Goal: Information Seeking & Learning: Learn about a topic

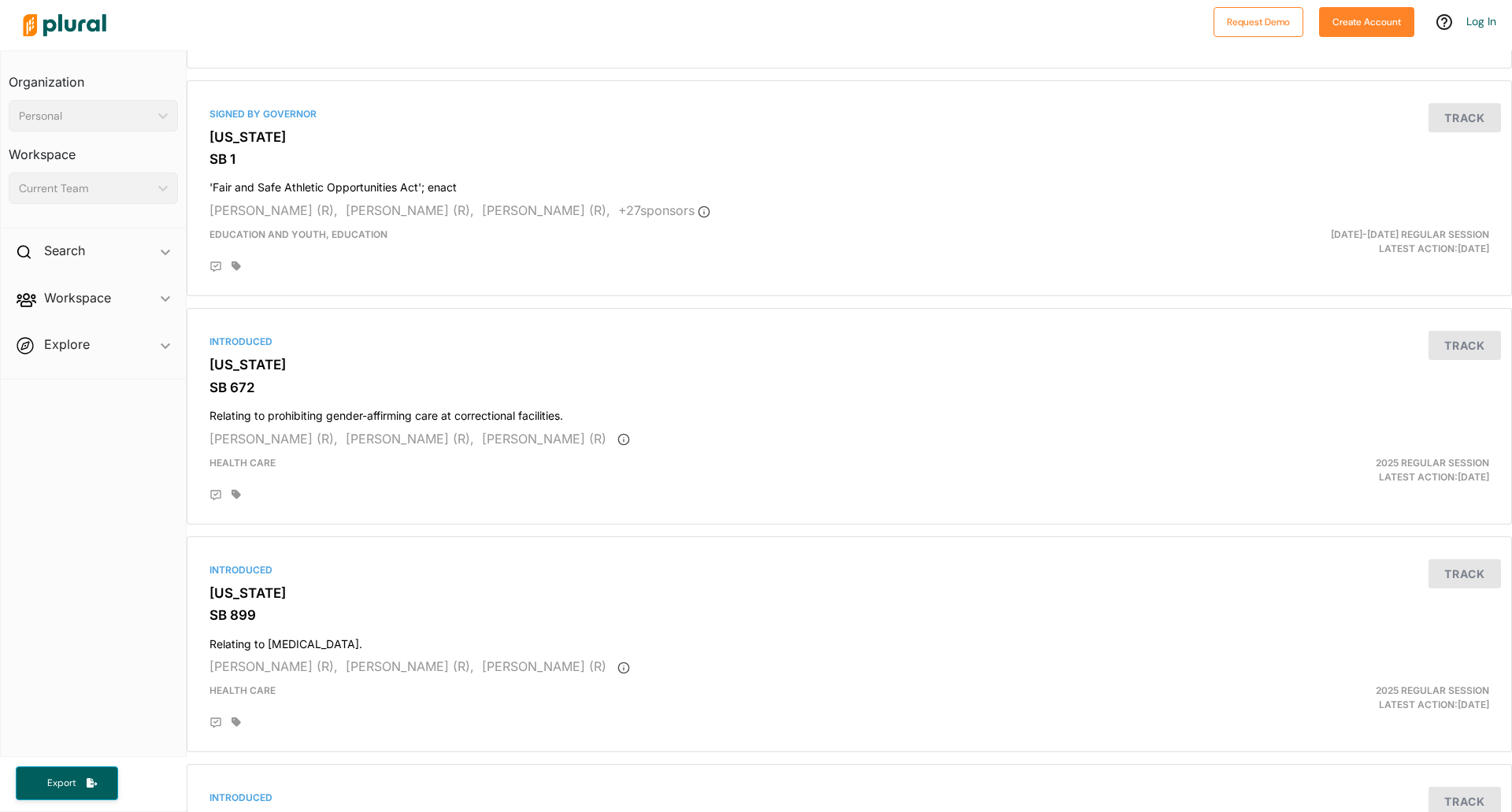
scroll to position [4174, 0]
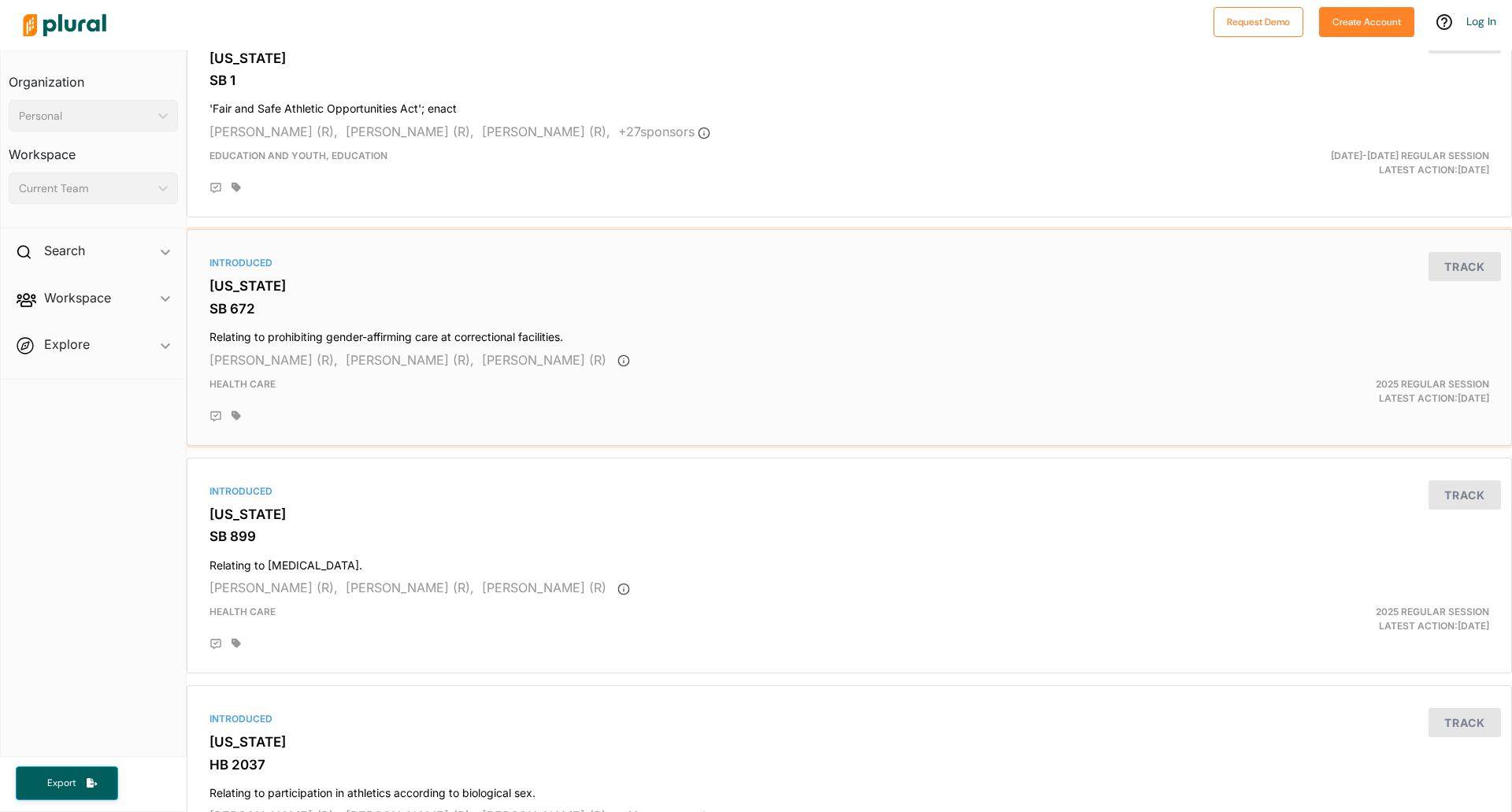
drag, startPoint x: 788, startPoint y: 305, endPoint x: 1045, endPoint y: 311, distance: 257.1
click at [788, 305] on h3 "SB 672" at bounding box center [850, 309] width 1280 height 16
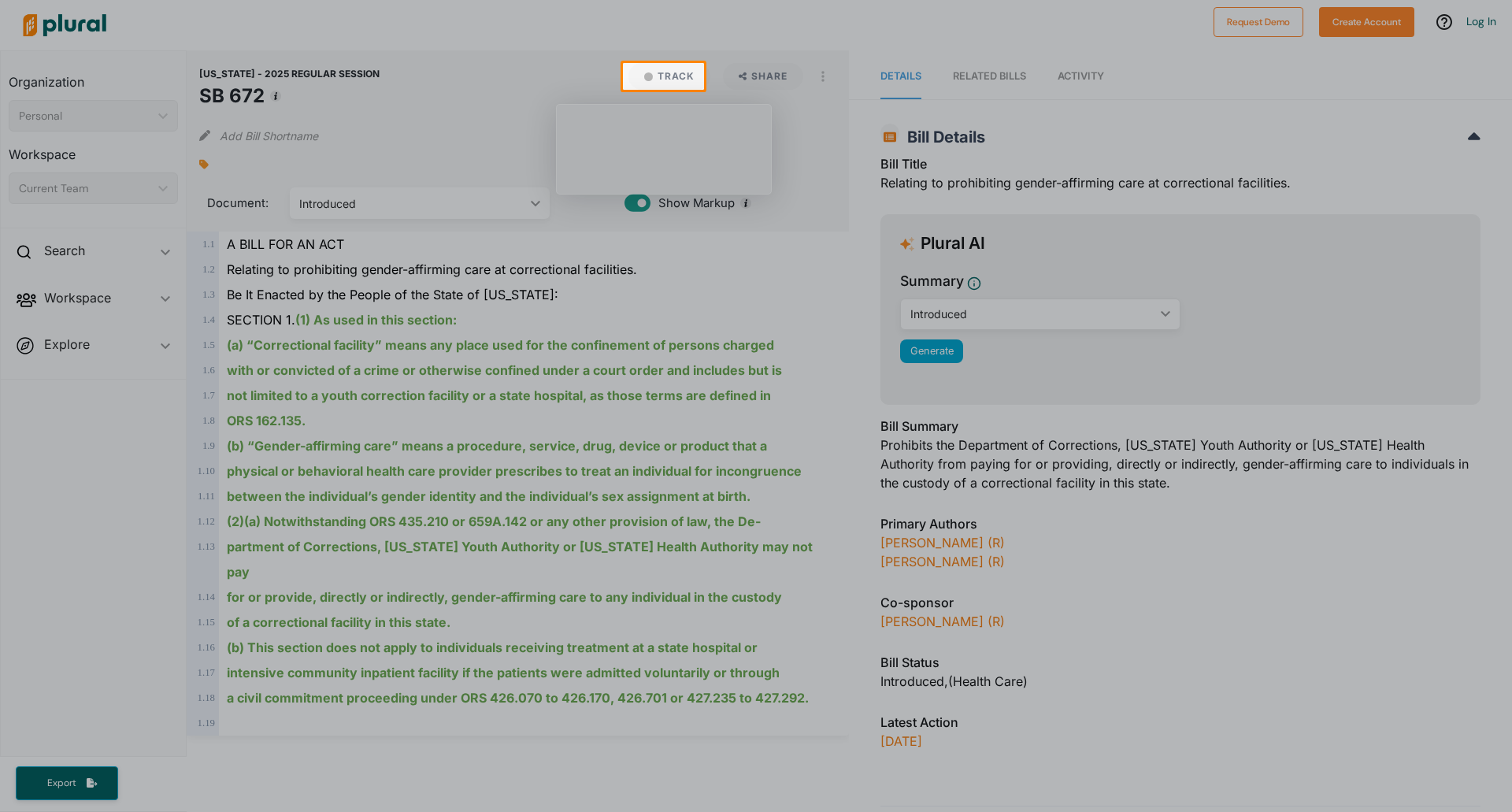
click at [699, 276] on div at bounding box center [756, 451] width 1512 height 722
click at [719, 305] on div at bounding box center [756, 451] width 1512 height 722
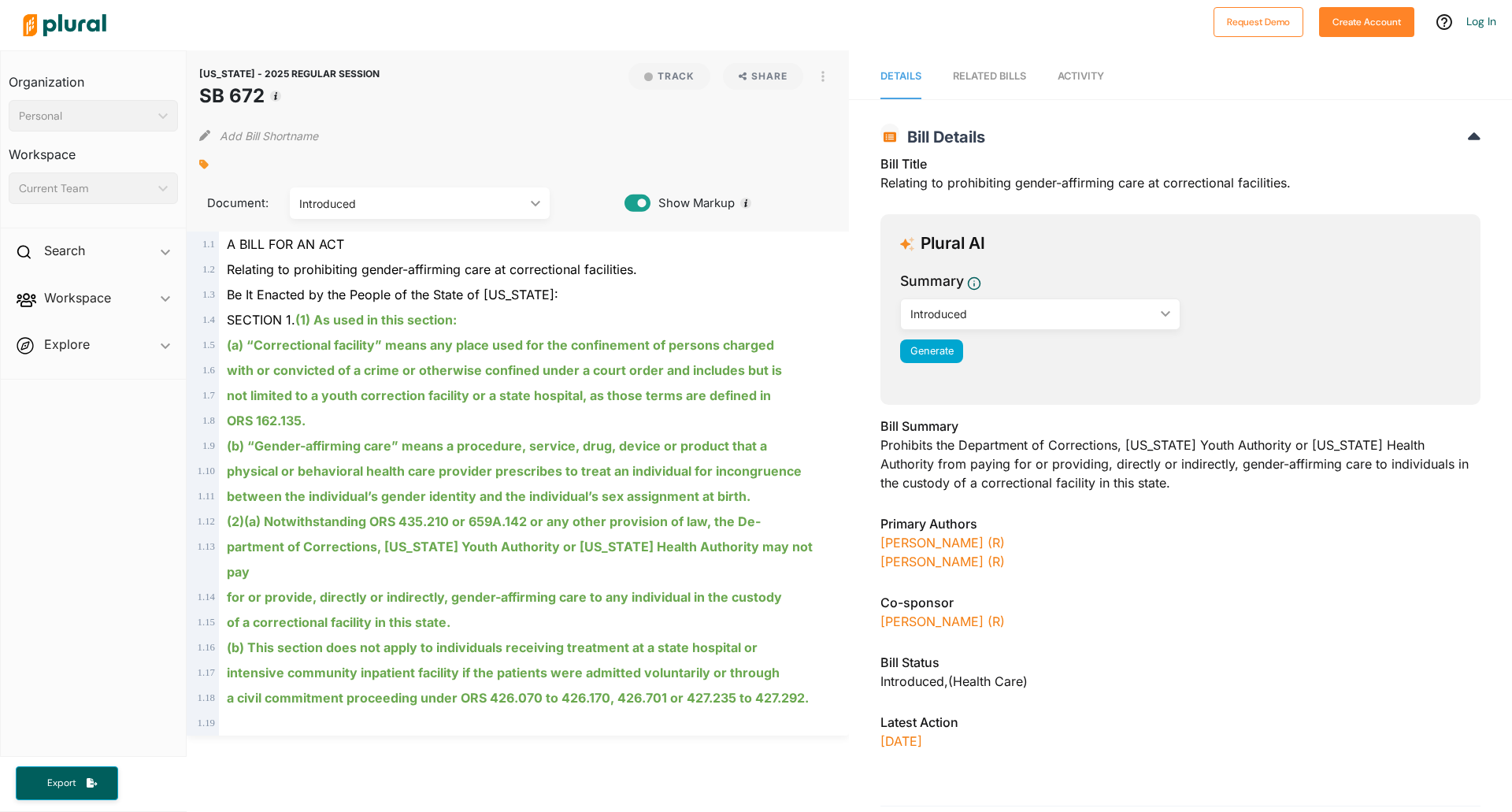
click at [932, 69] on link "Activity" at bounding box center [1081, 77] width 47 height 45
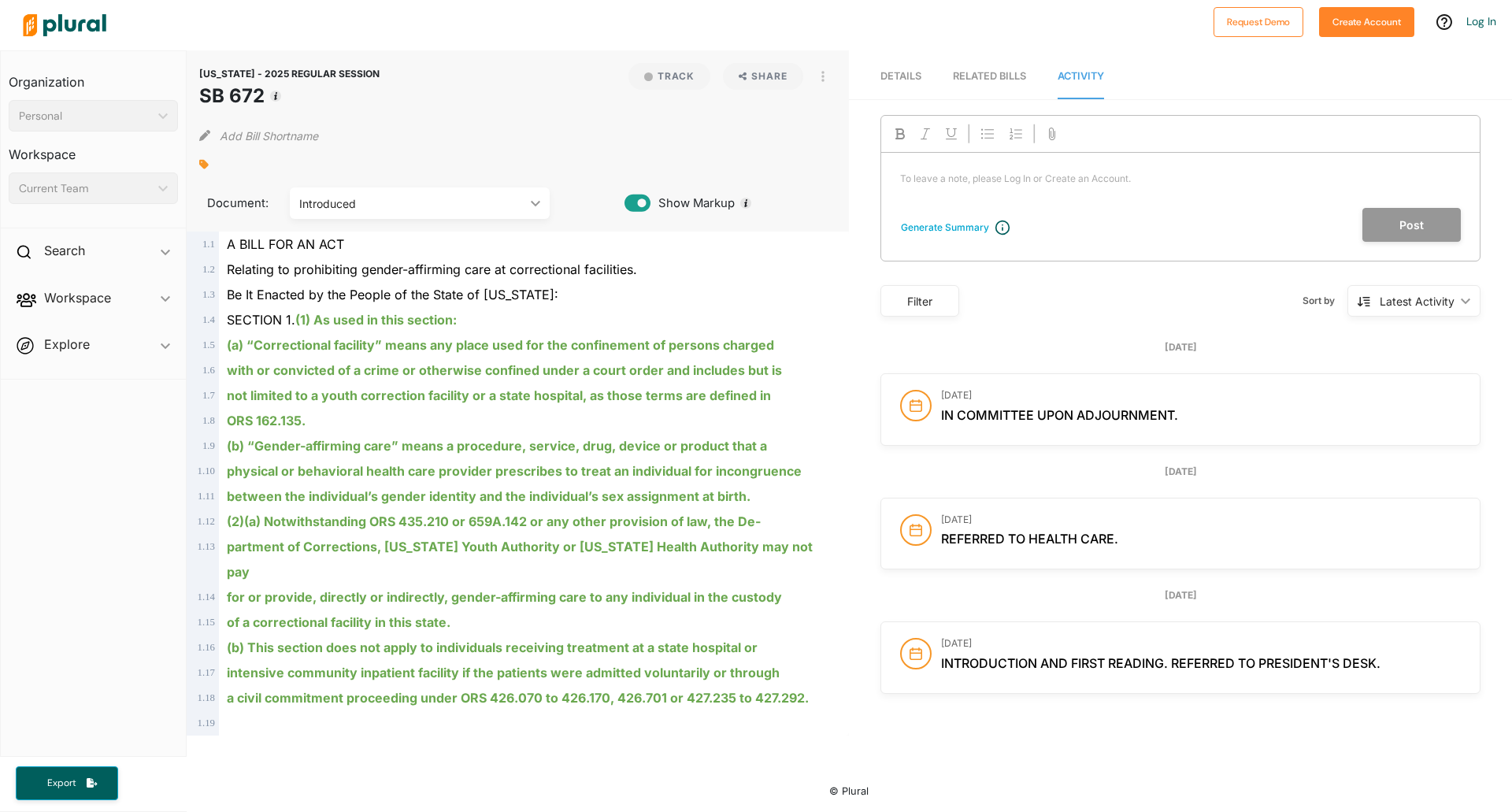
click at [555, 432] on div "ORS 162.135." at bounding box center [525, 420] width 613 height 25
click at [932, 410] on span "In committee upon adjournment." at bounding box center [1059, 415] width 237 height 16
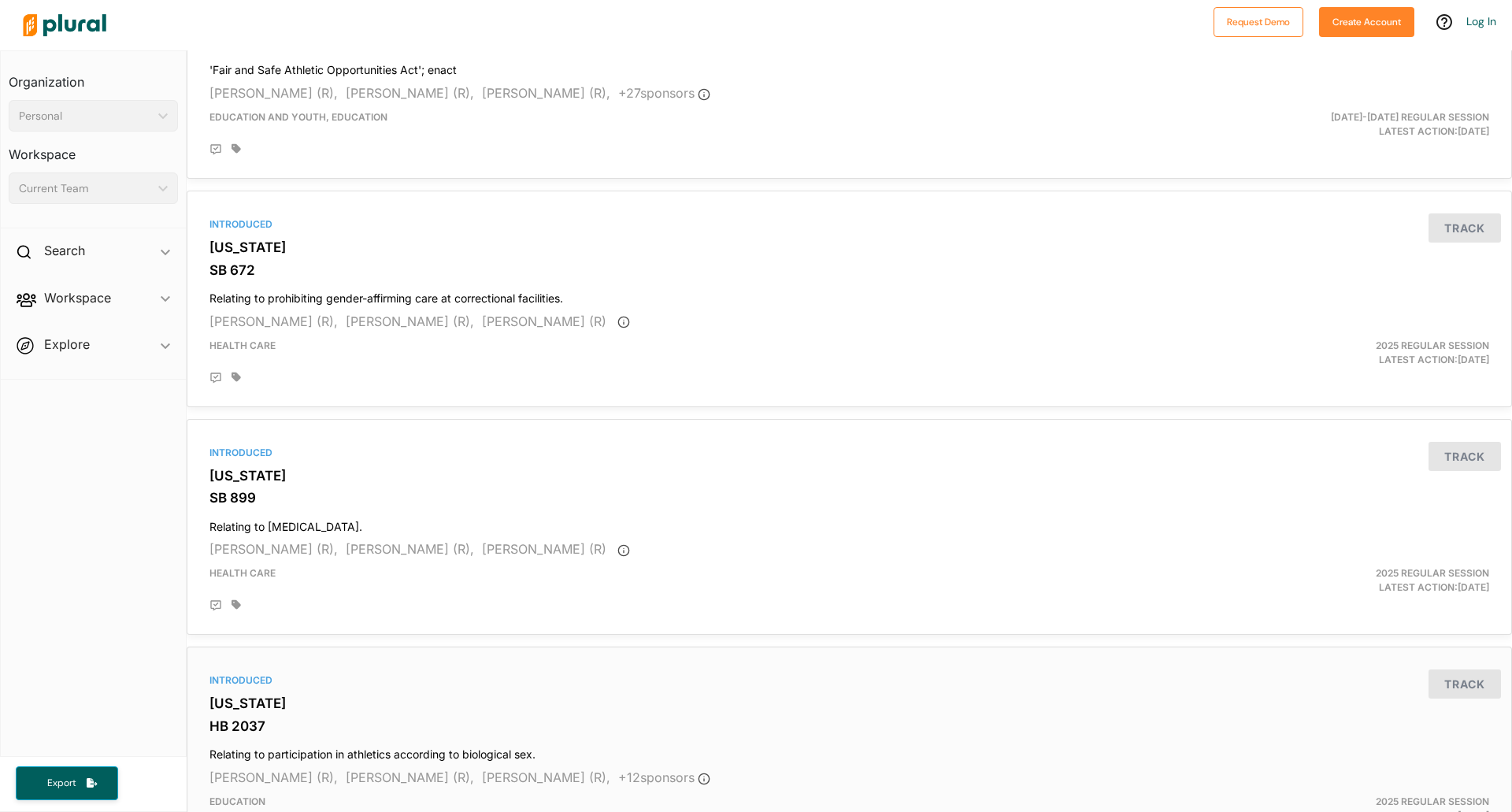
scroll to position [4174, 0]
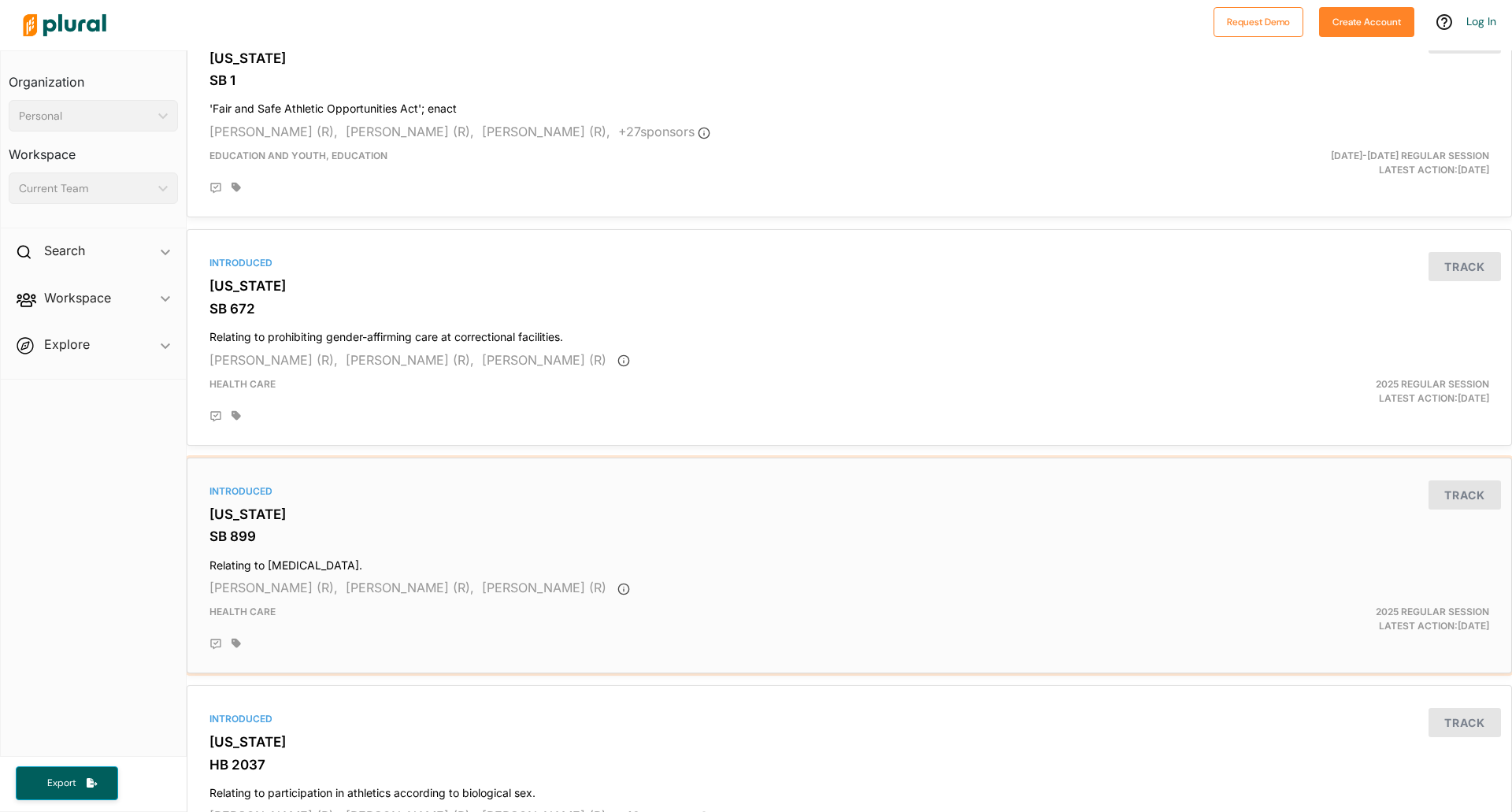
click at [407, 543] on h3 "SB 899" at bounding box center [850, 537] width 1280 height 16
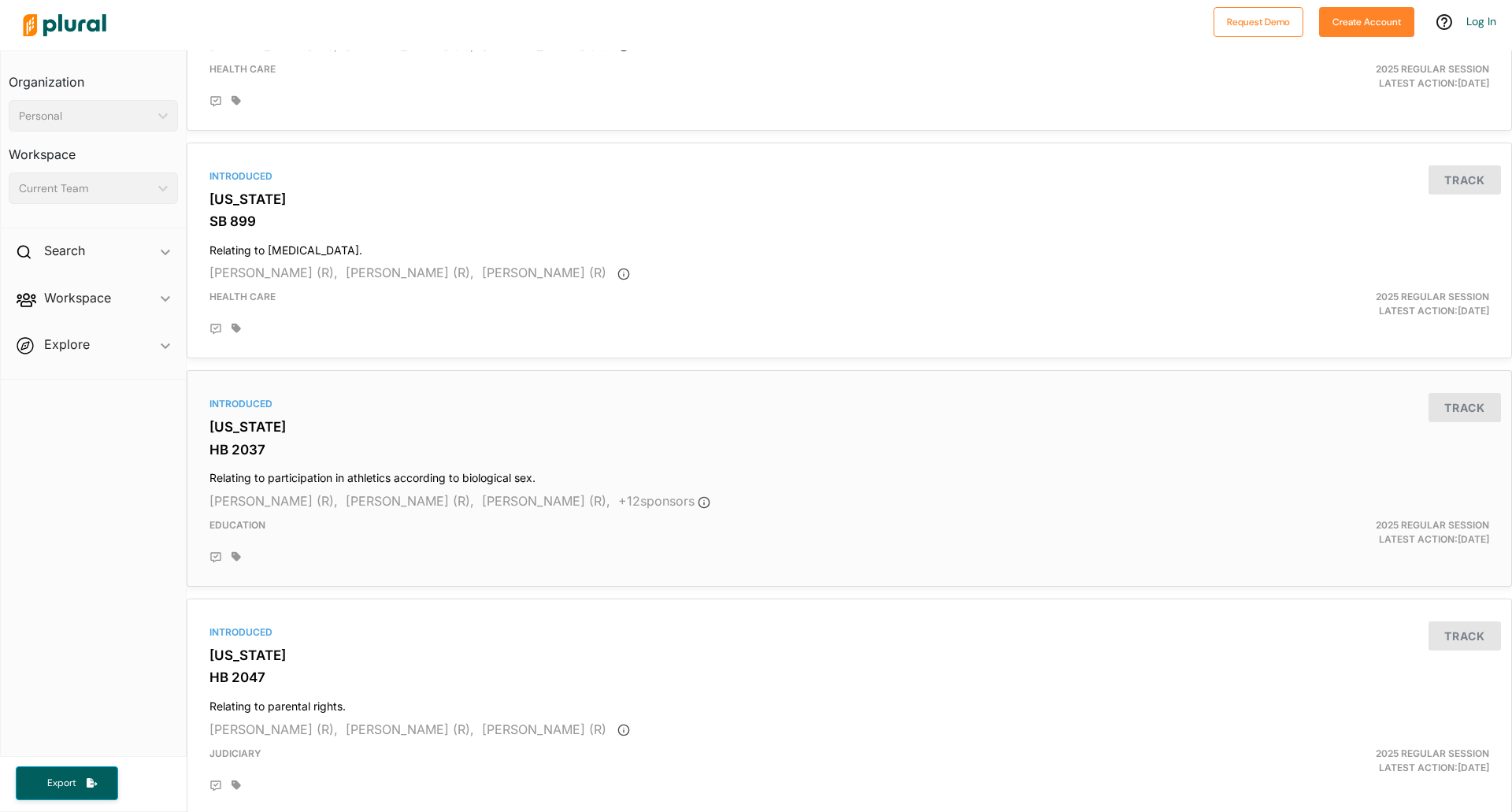
scroll to position [4568, 0]
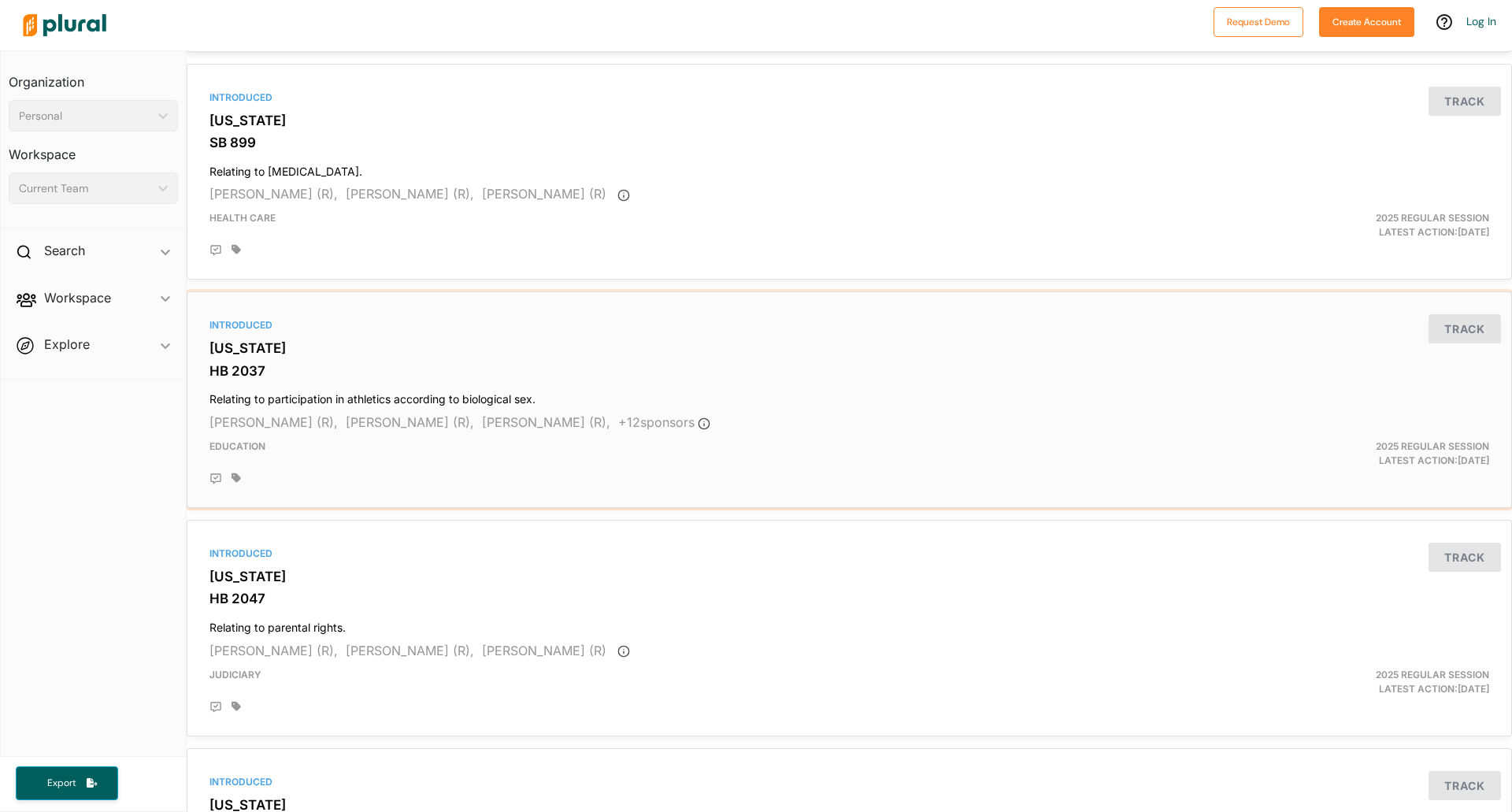
click at [296, 328] on div "Introduced" at bounding box center [850, 325] width 1280 height 14
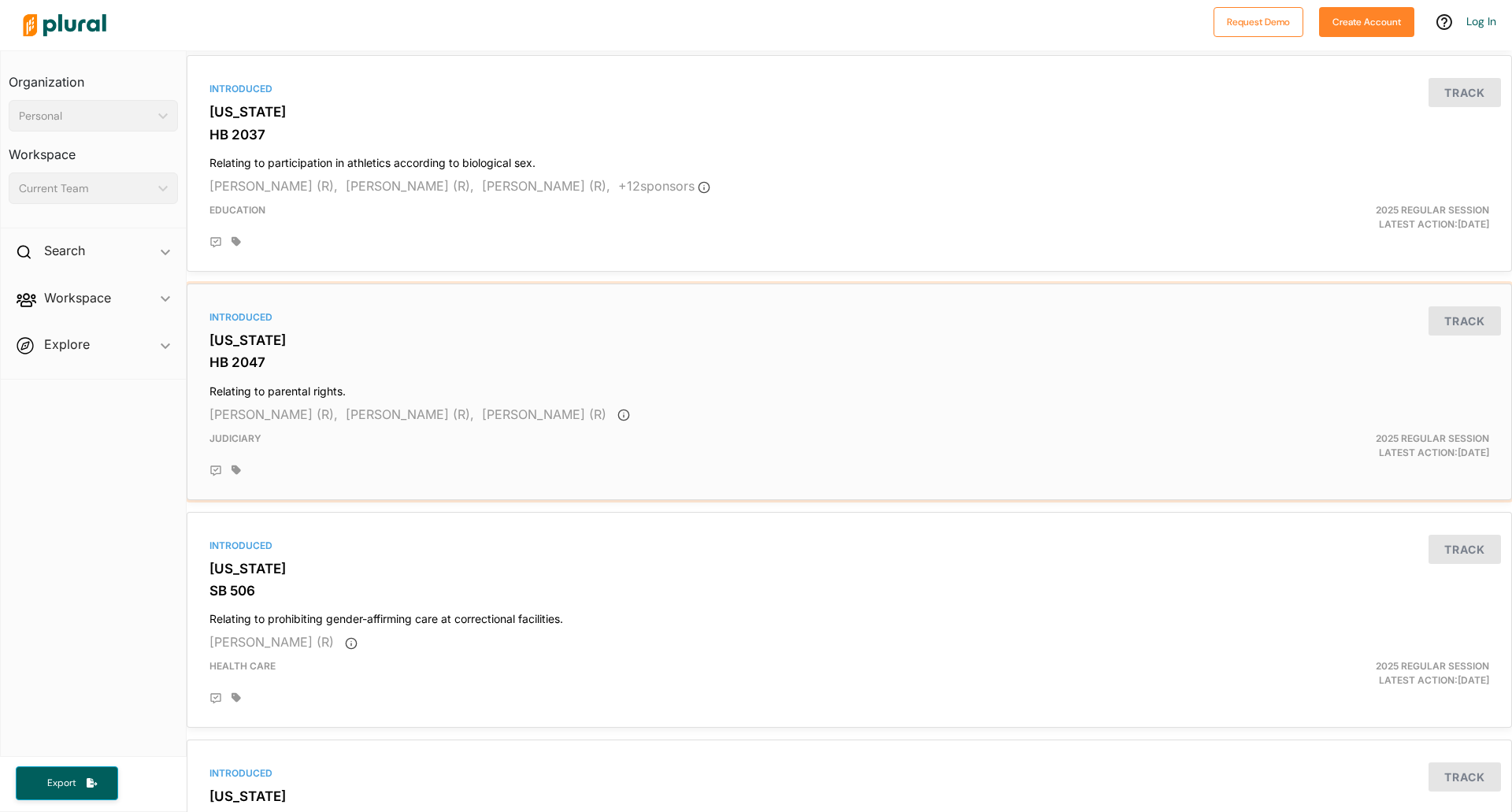
click at [480, 356] on h3 "HB 2047" at bounding box center [850, 362] width 1280 height 16
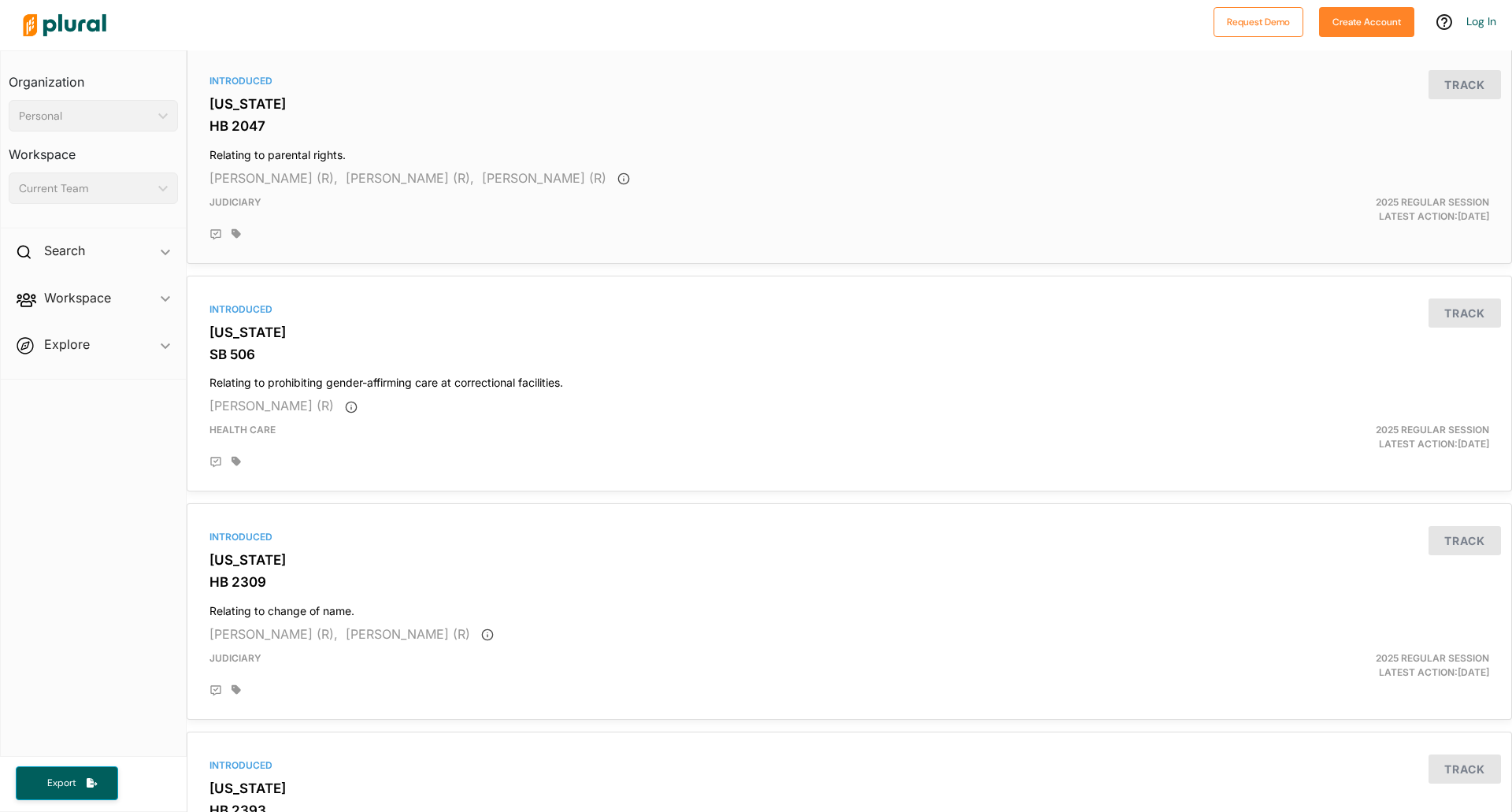
scroll to position [5198, 0]
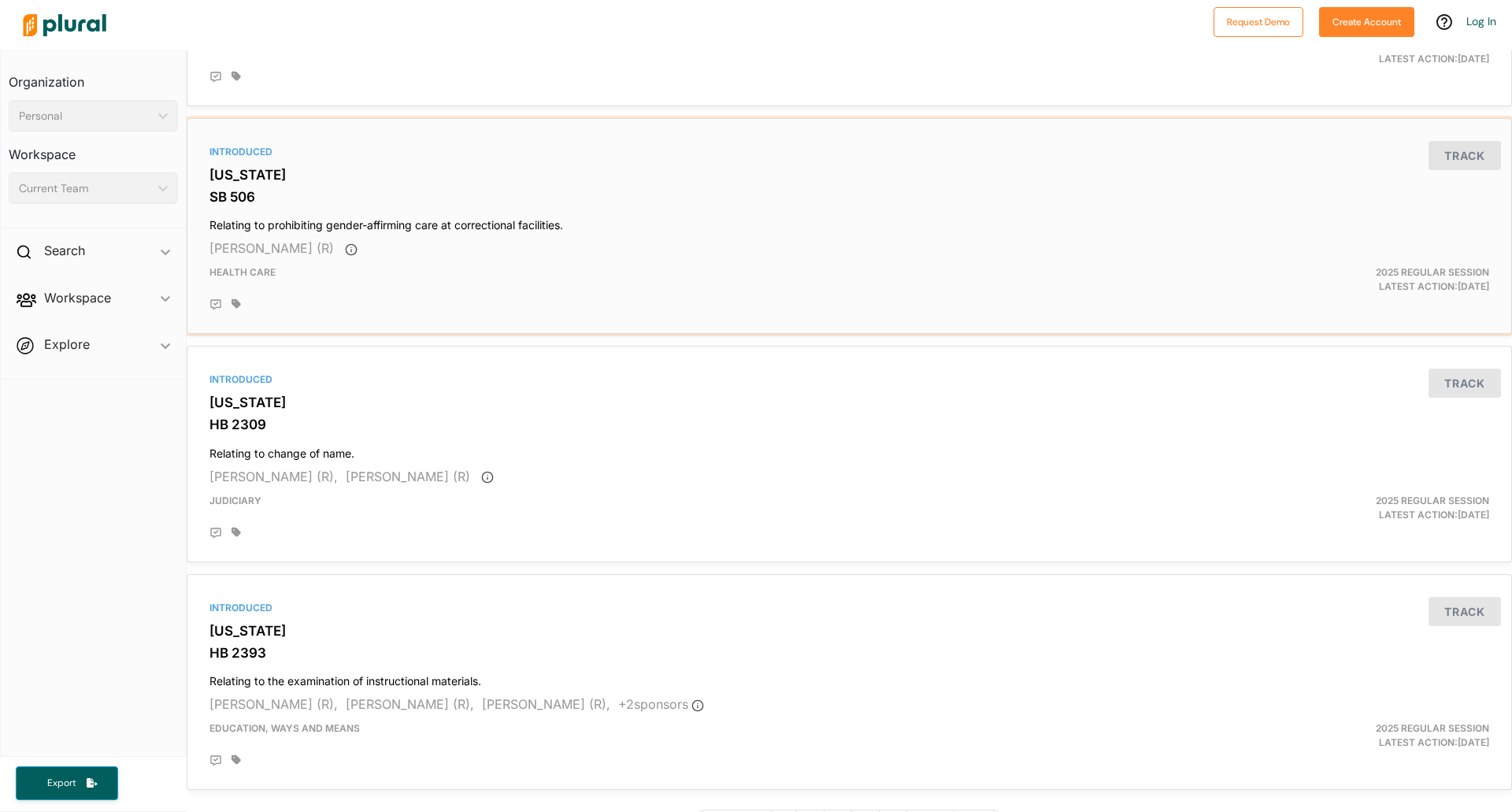
click at [396, 280] on div "Health Care" at bounding box center [632, 279] width 869 height 28
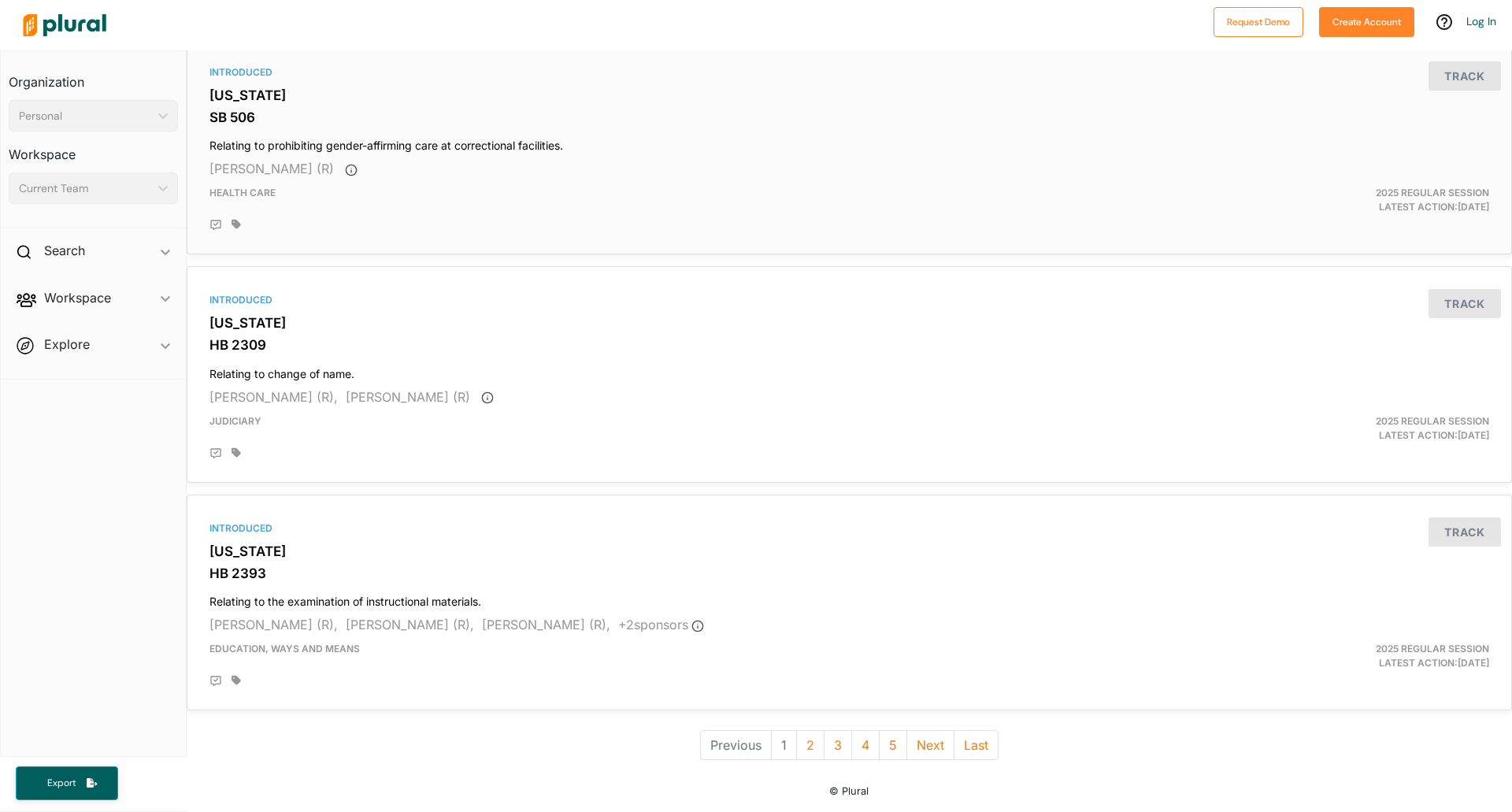
scroll to position [5285, 0]
click at [275, 337] on h3 "HB 2309" at bounding box center [850, 345] width 1280 height 16
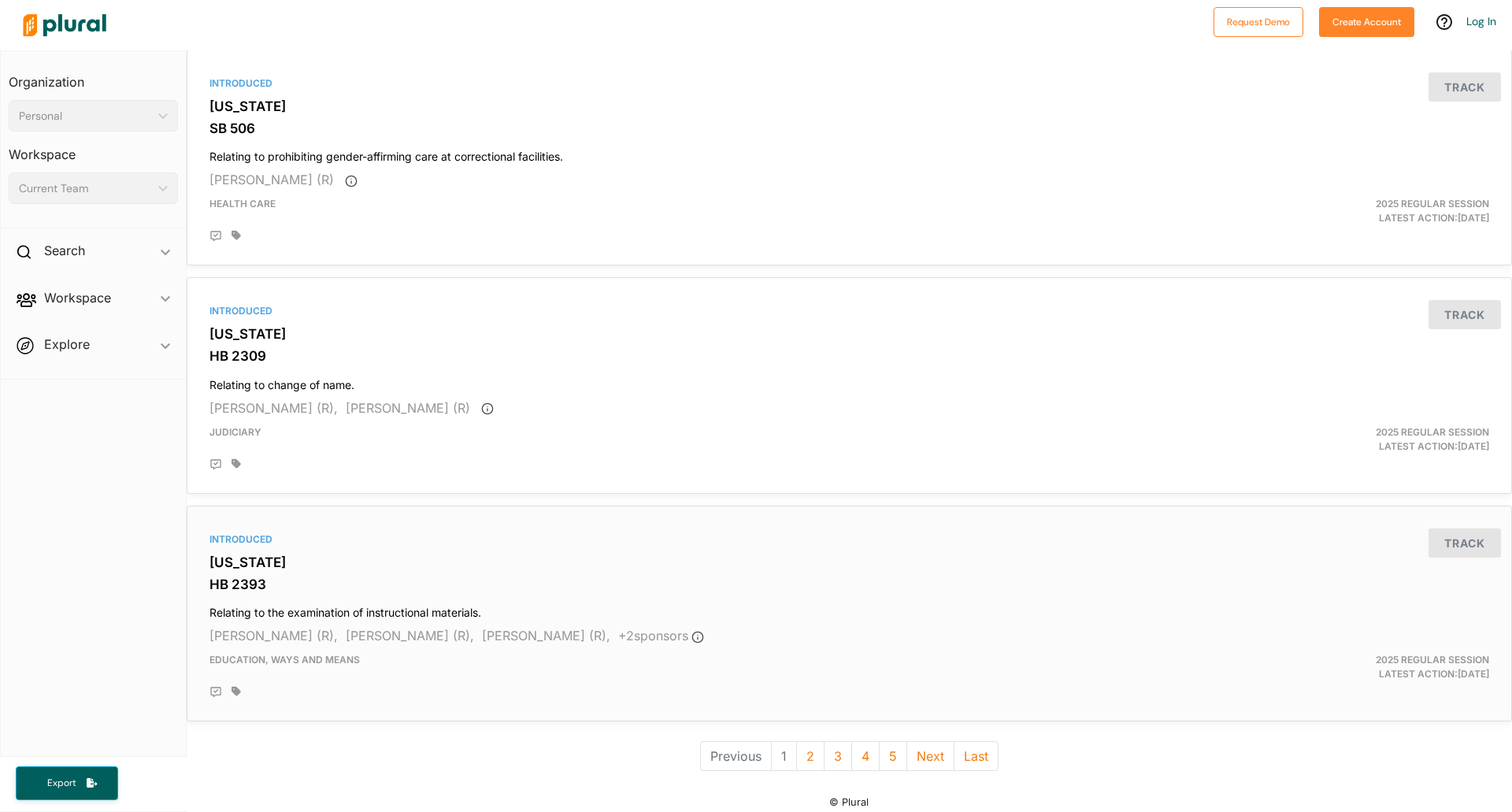
scroll to position [5290, 0]
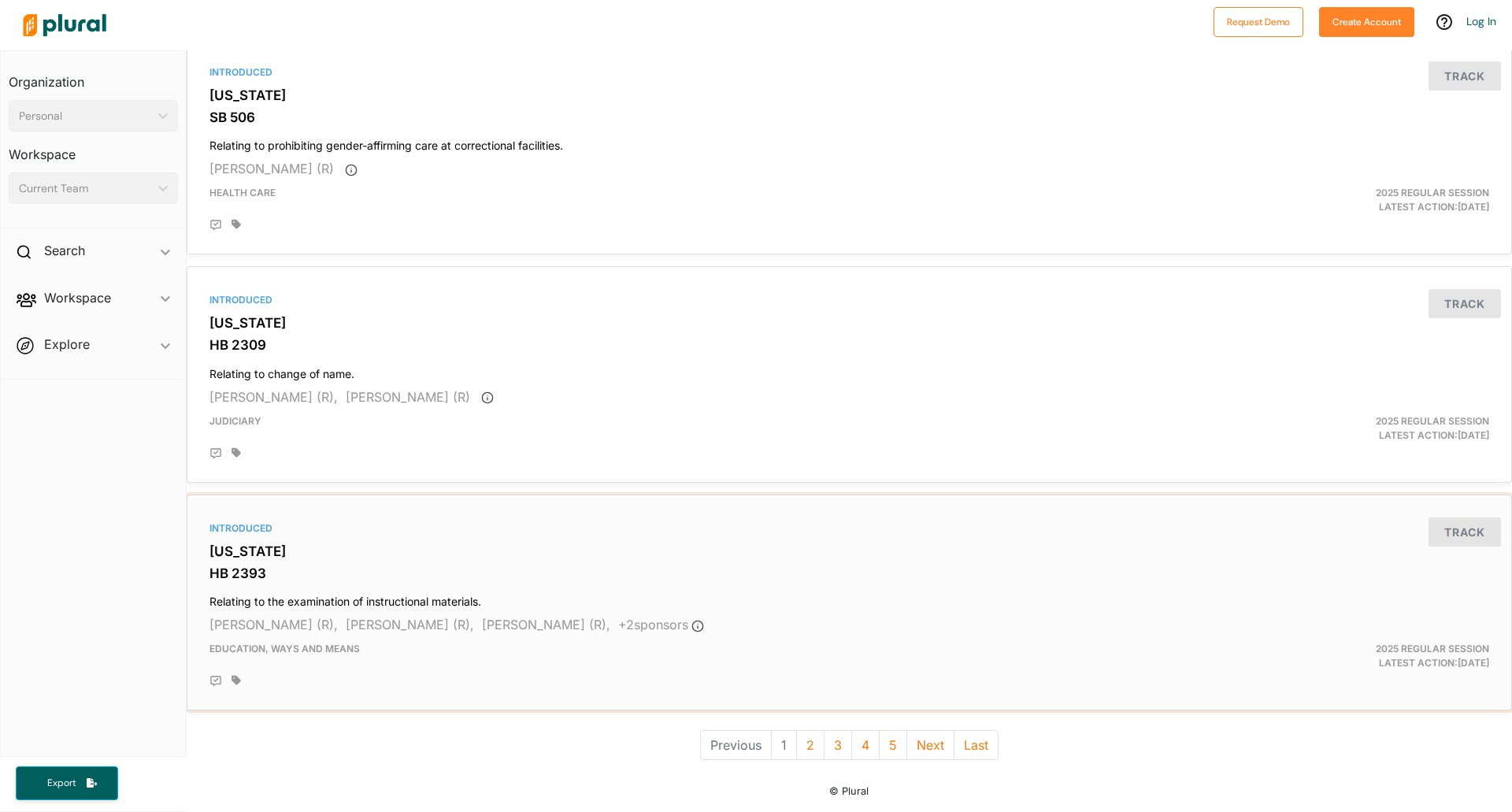
drag, startPoint x: 503, startPoint y: 515, endPoint x: 580, endPoint y: 515, distance: 77.0
click at [503, 521] on div "Introduced" at bounding box center [850, 528] width 1280 height 14
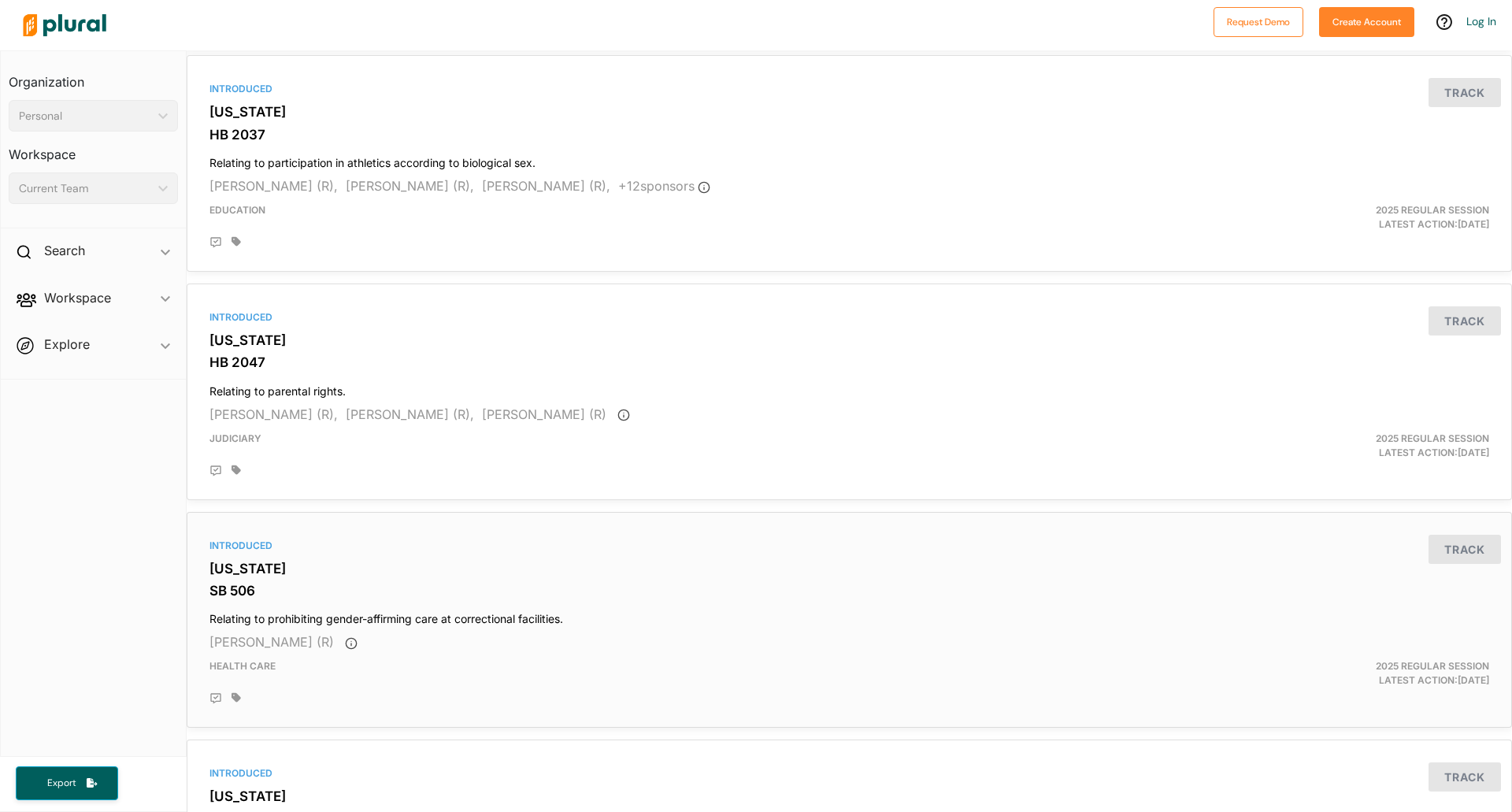
scroll to position [5290, 0]
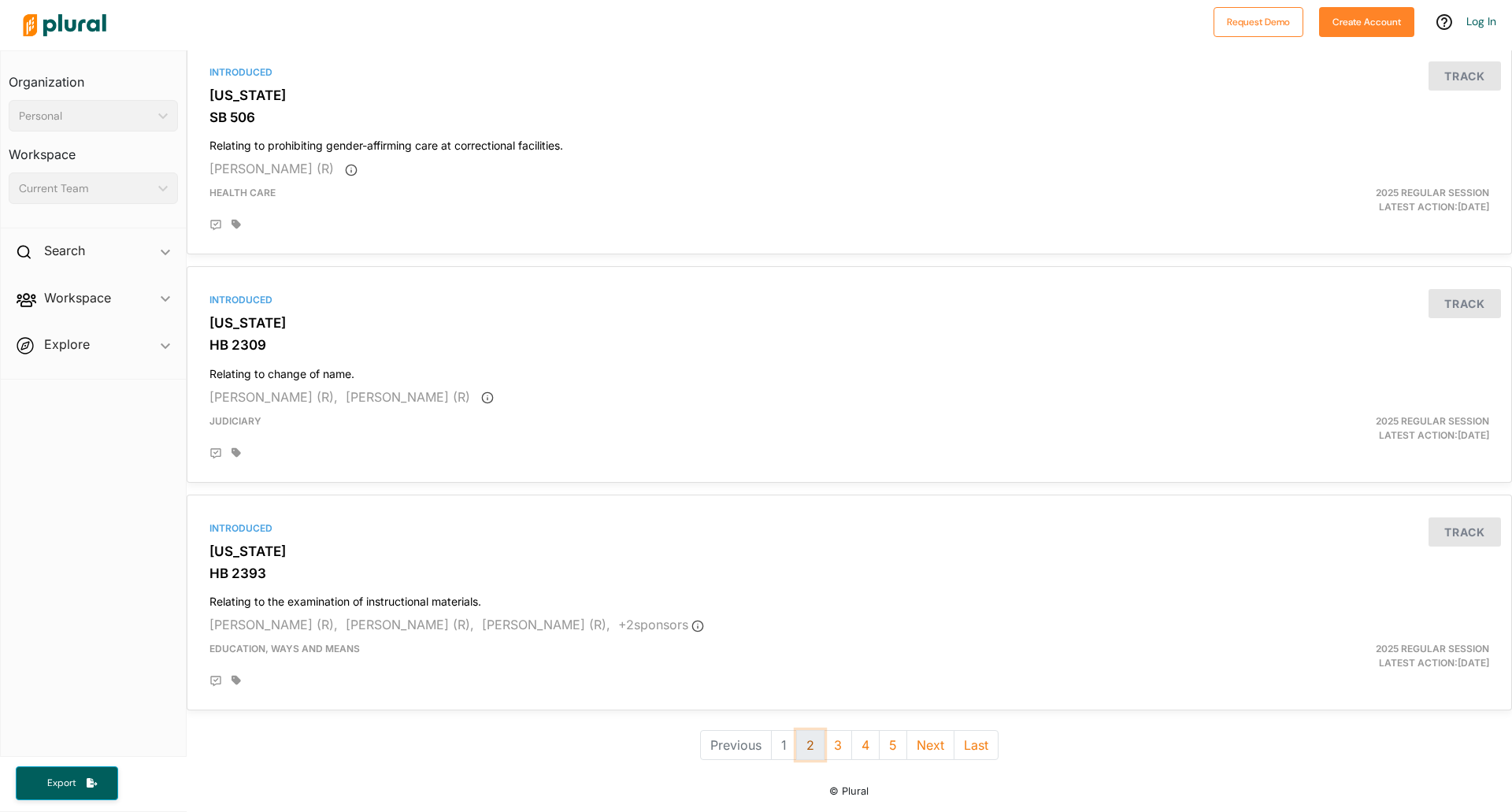
click at [803, 730] on button "2" at bounding box center [809, 745] width 28 height 30
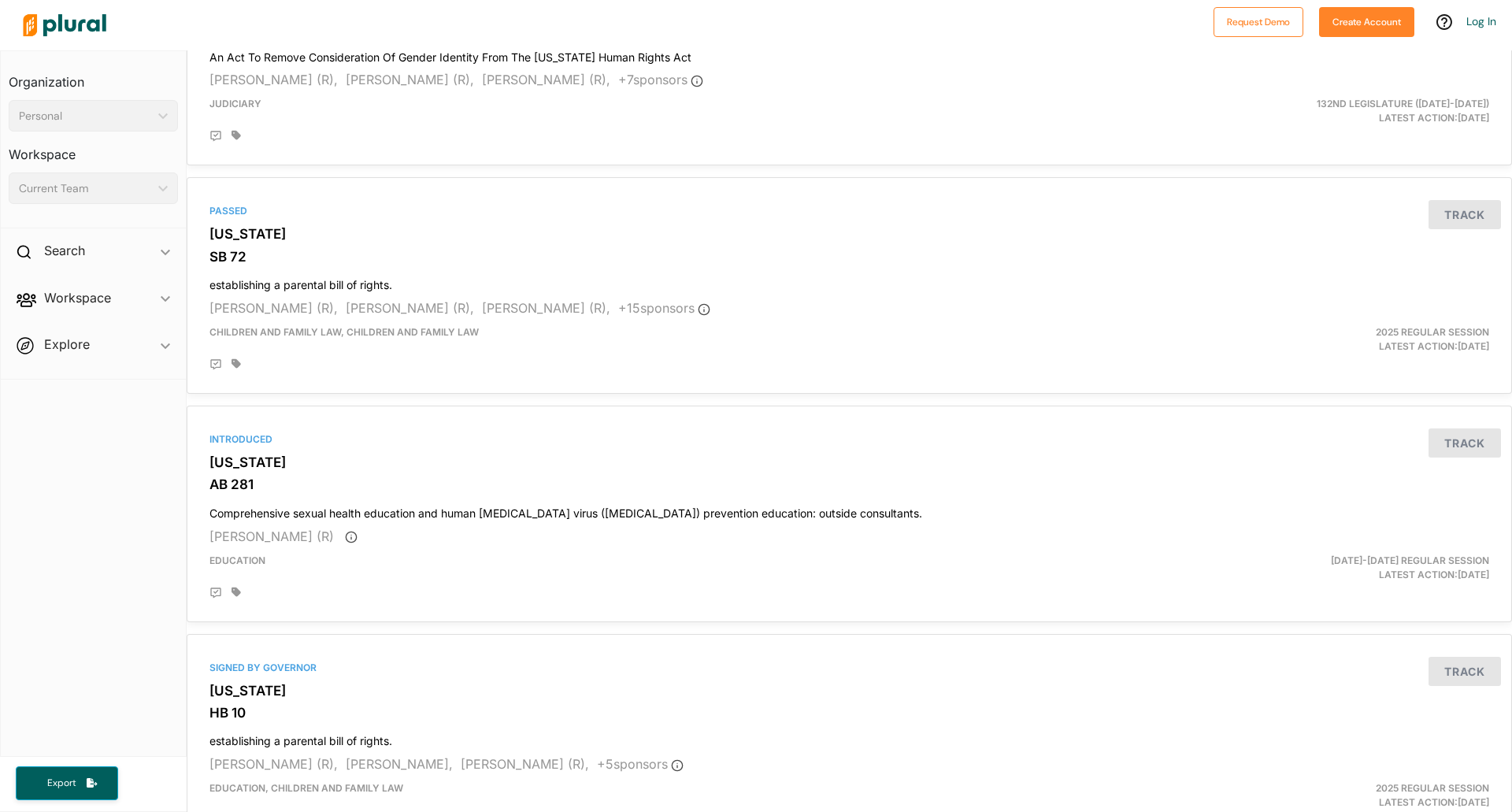
scroll to position [3544, 0]
click at [748, 484] on h3 "AB 281" at bounding box center [850, 482] width 1280 height 16
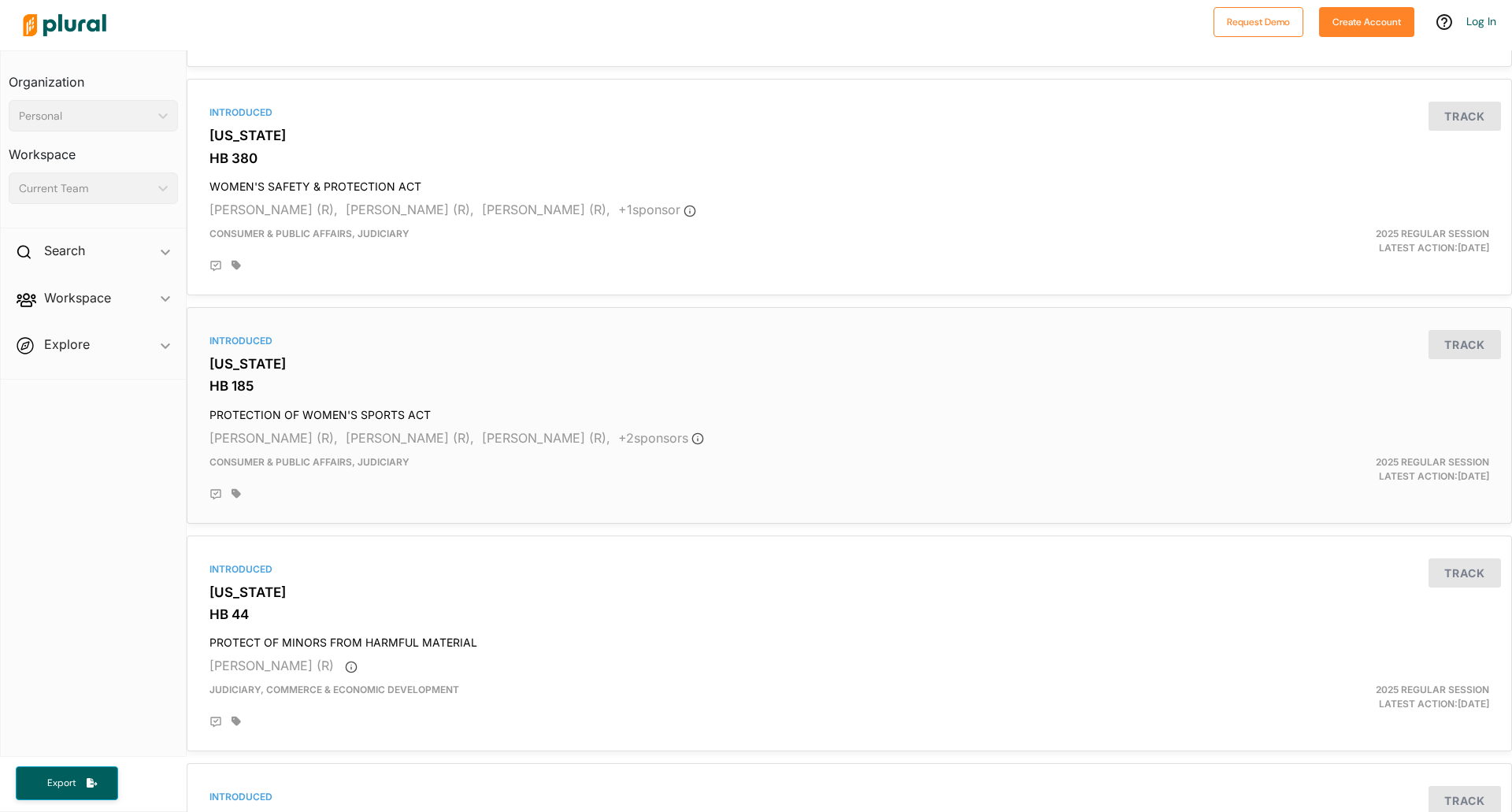
scroll to position [4704, 0]
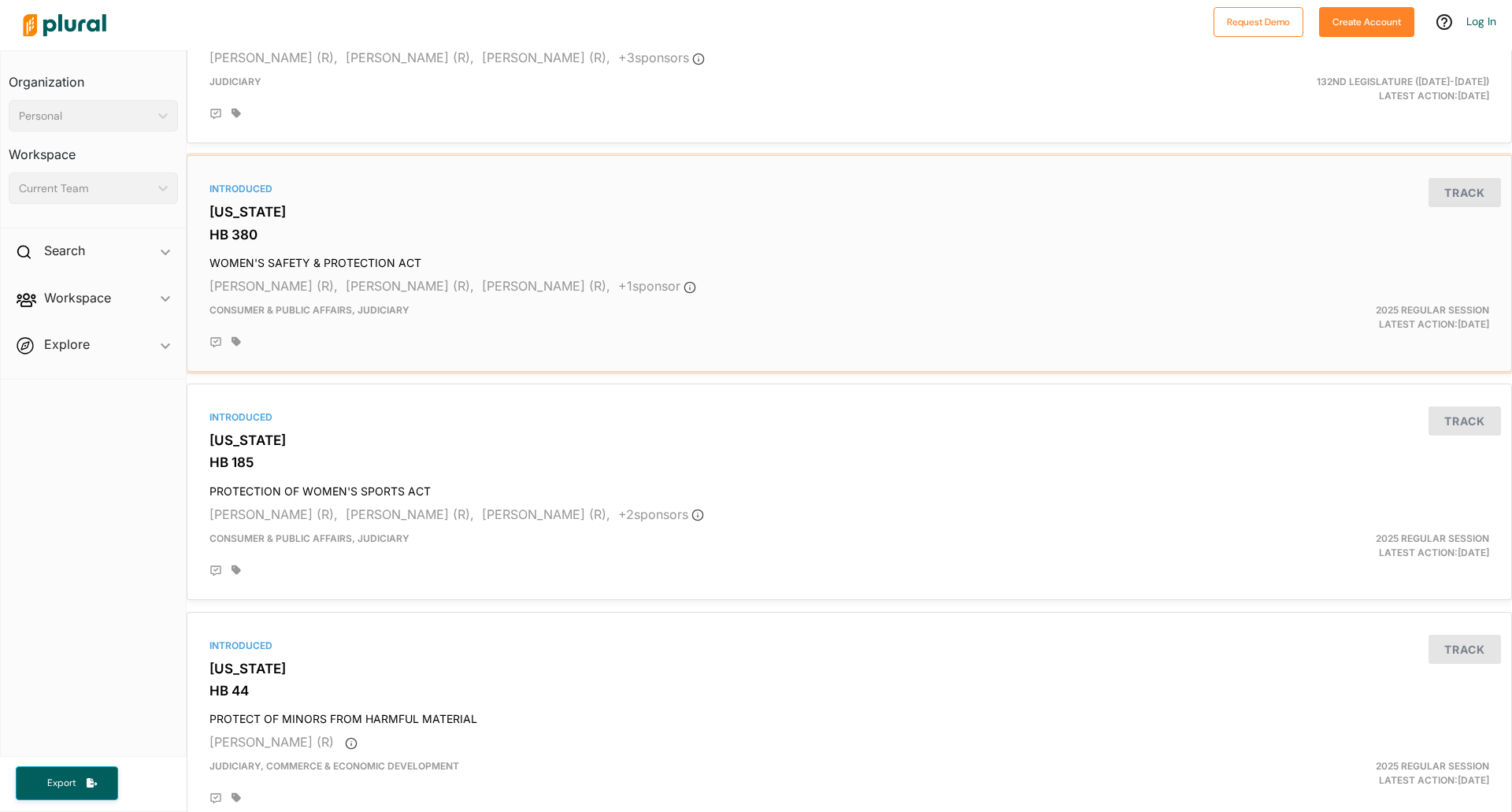
click at [433, 230] on h3 "HB 380" at bounding box center [850, 235] width 1280 height 16
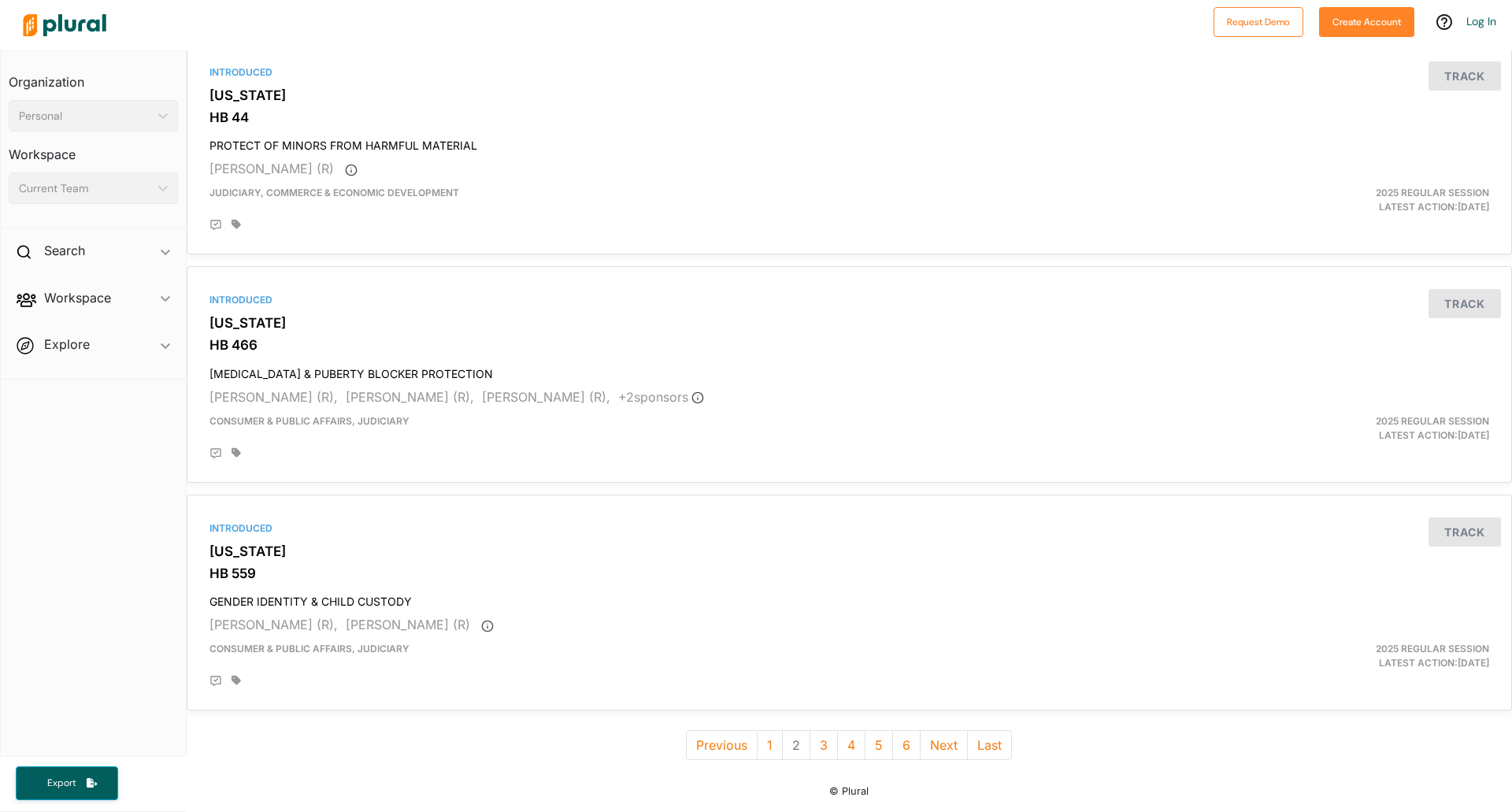
scroll to position [5290, 0]
drag, startPoint x: 821, startPoint y: 728, endPoint x: 821, endPoint y: 712, distance: 16.0
click at [821, 730] on button "3" at bounding box center [823, 745] width 28 height 30
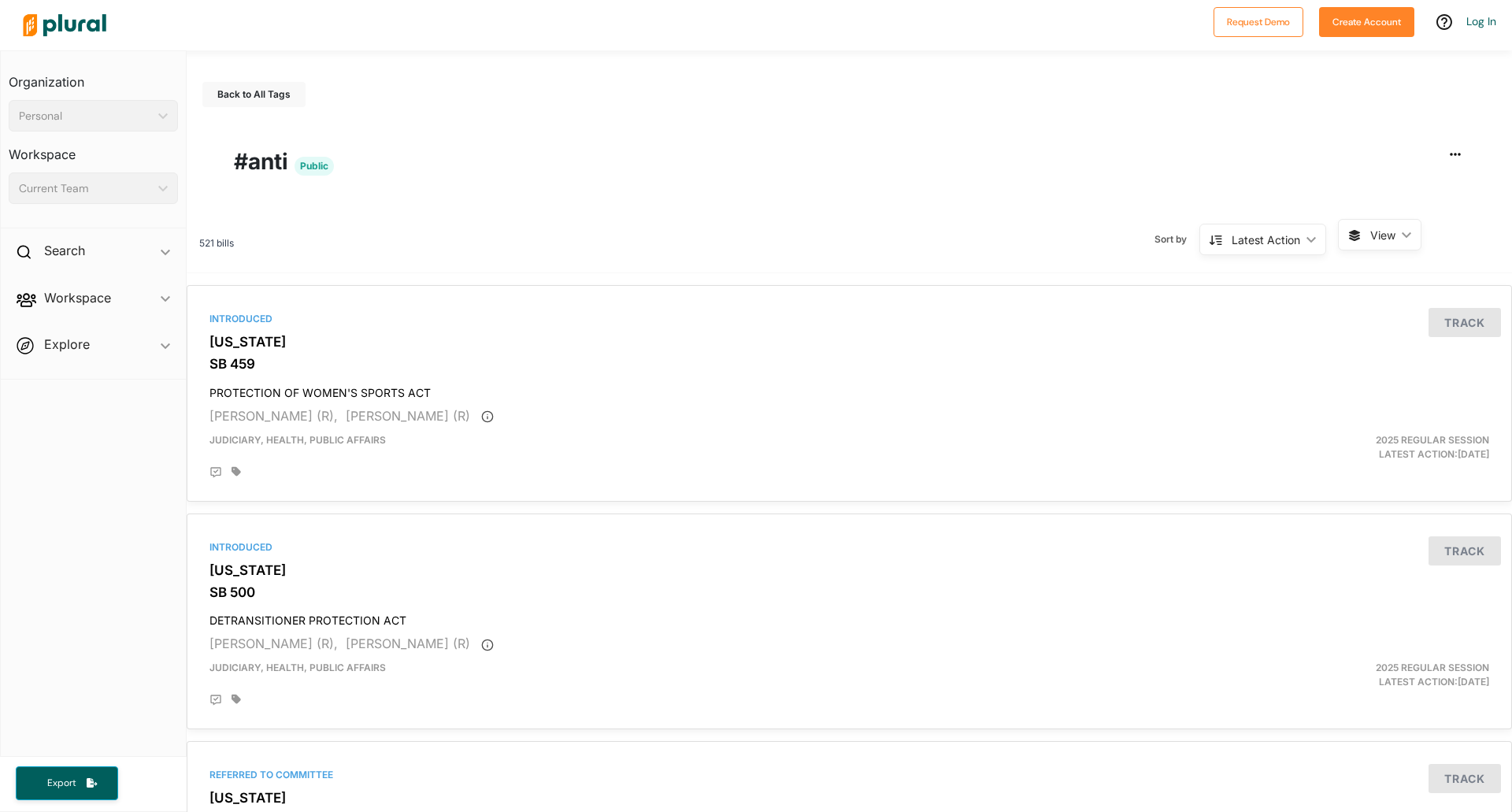
click at [62, 19] on img at bounding box center [64, 25] width 110 height 55
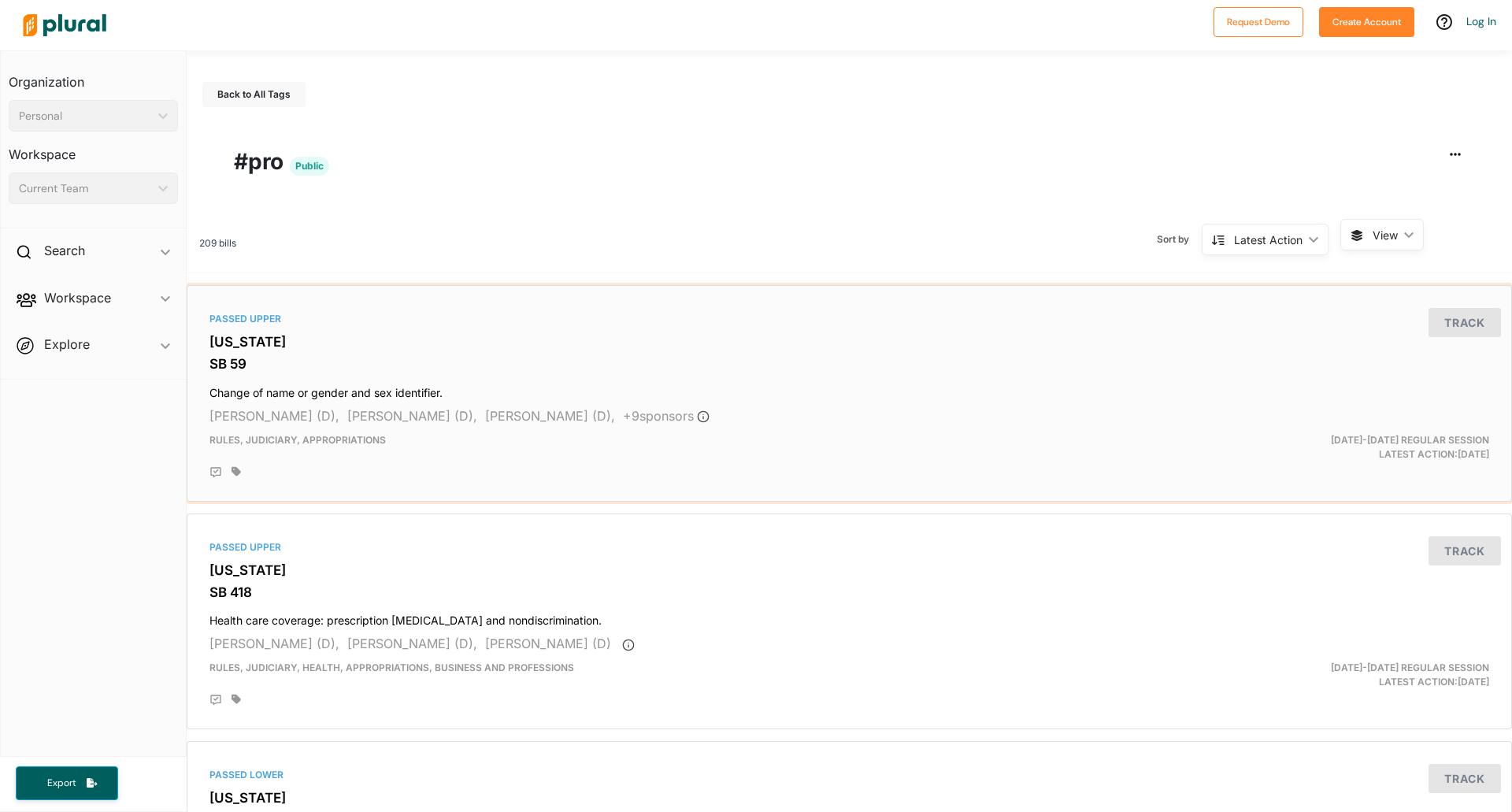
click at [701, 349] on h3 "[US_STATE]" at bounding box center [850, 342] width 1280 height 16
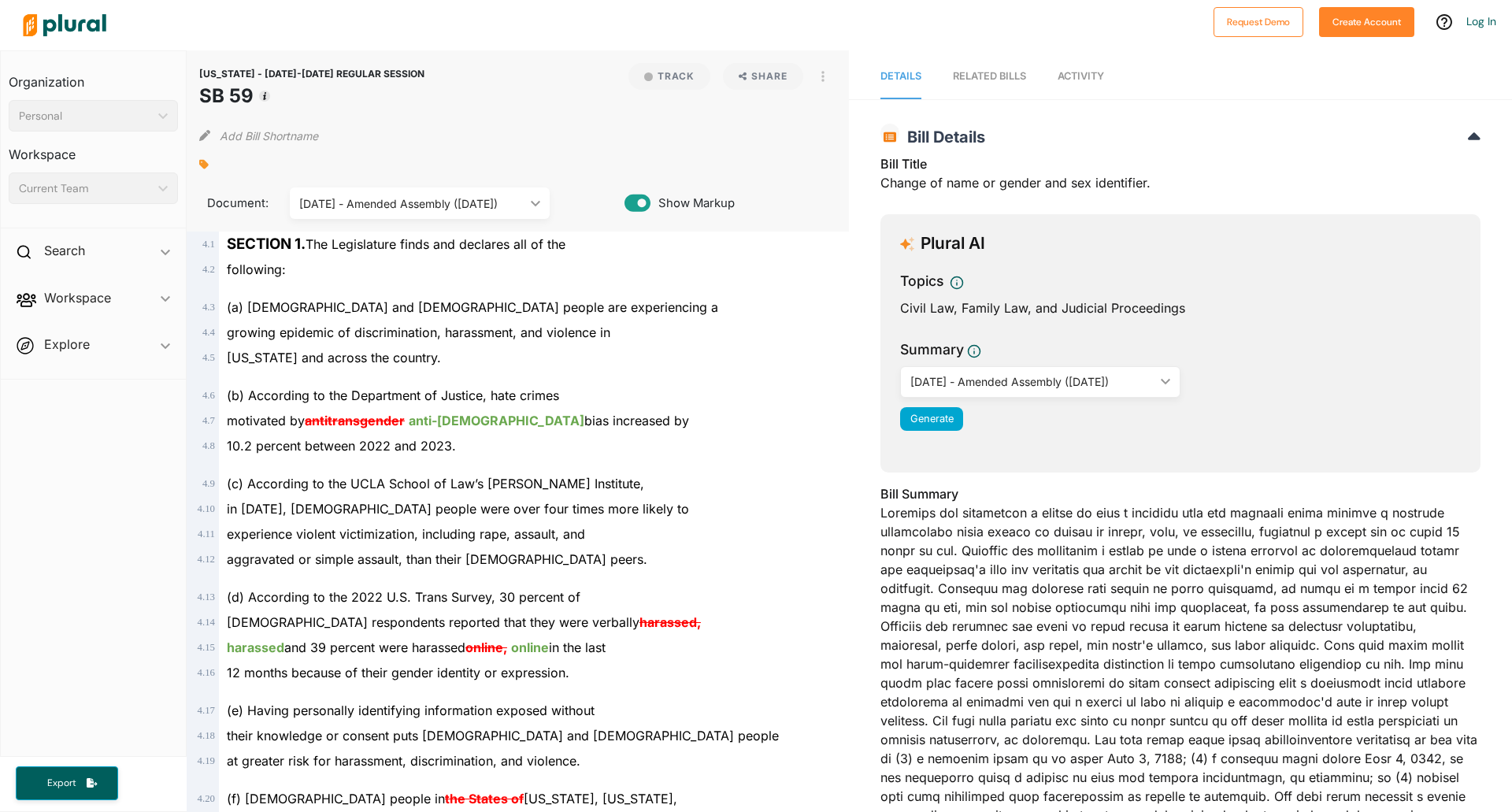
click at [1081, 76] on span "Activity" at bounding box center [1081, 75] width 47 height 12
